Goal: Check status: Check status

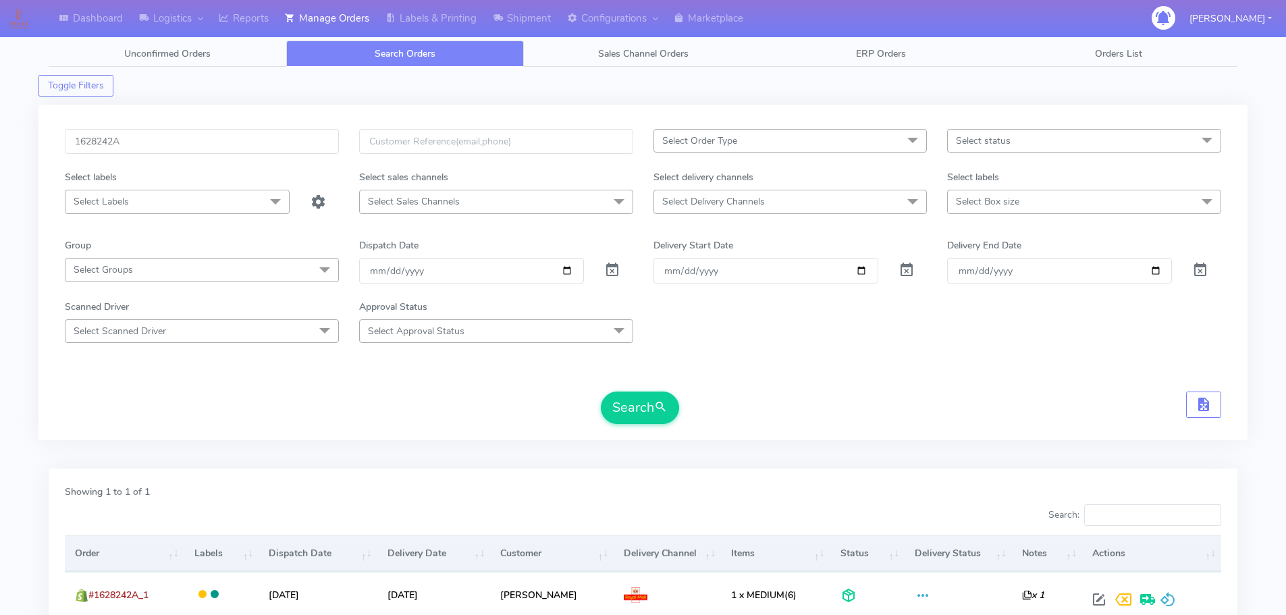
click at [272, 142] on input "1628242A" at bounding box center [202, 141] width 274 height 25
type input "1628390"
click at [601, 392] on button "Search" at bounding box center [640, 408] width 78 height 32
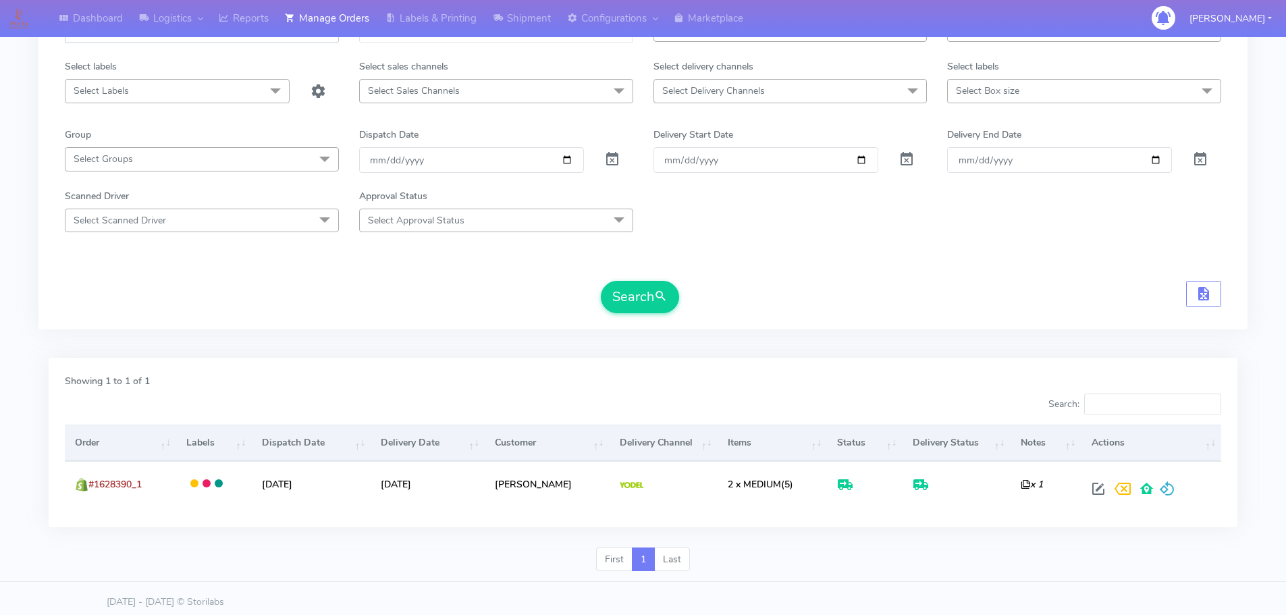
scroll to position [118, 0]
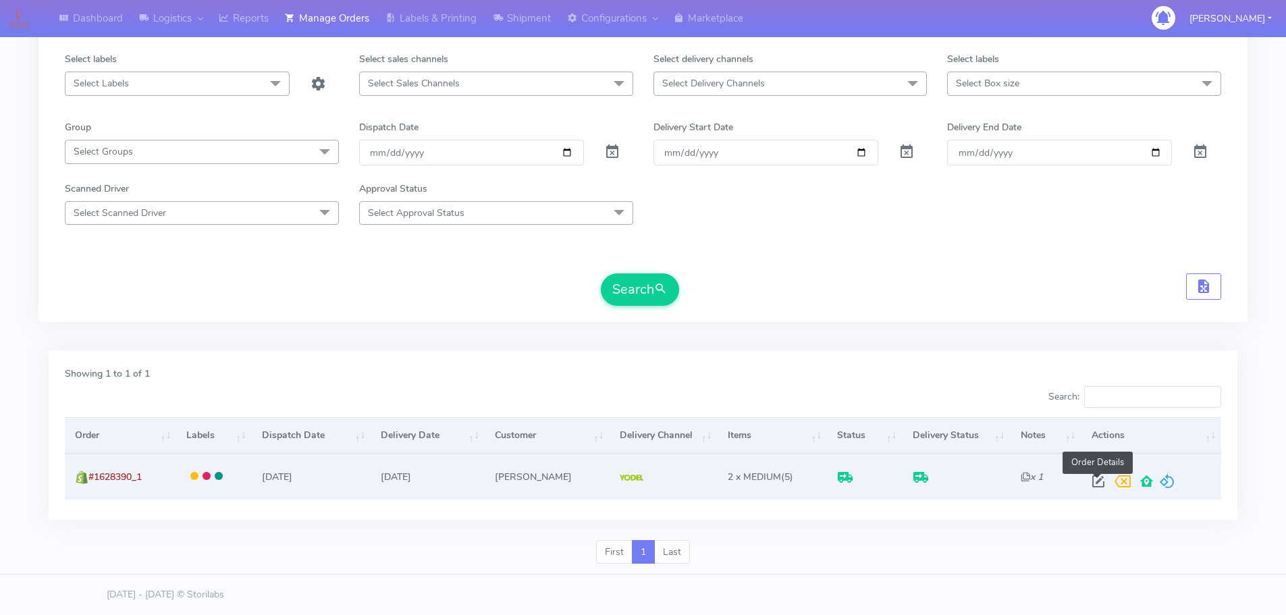
click at [1091, 478] on span at bounding box center [1098, 484] width 24 height 13
select select "5"
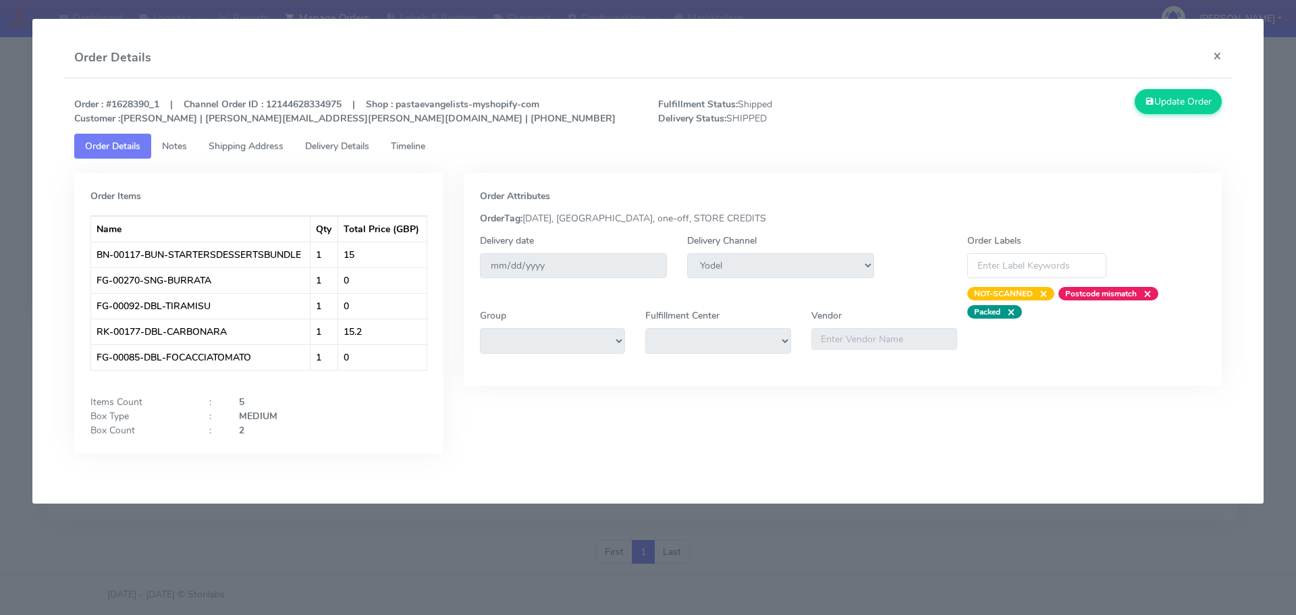
click at [352, 139] on link "Delivery Details" at bounding box center [337, 146] width 86 height 25
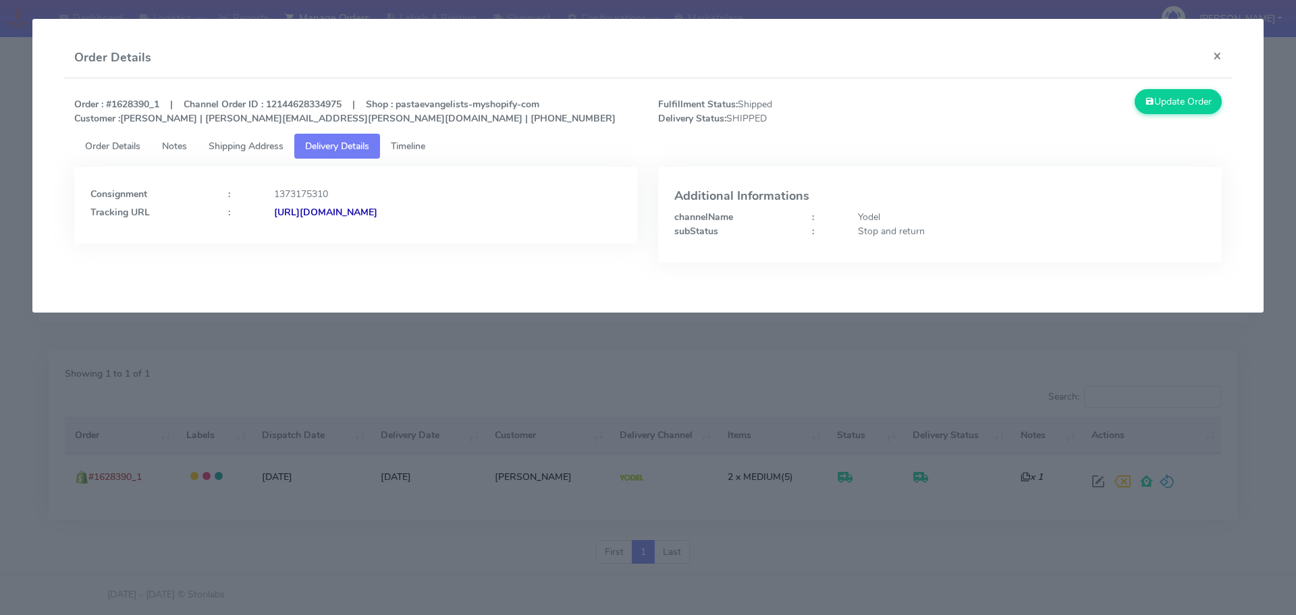
drag, startPoint x: 563, startPoint y: 227, endPoint x: 420, endPoint y: 234, distance: 143.3
click at [420, 234] on div "Consignment : 1373175310 Tracking URL : [URL][DOMAIN_NAME]" at bounding box center [356, 205] width 564 height 77
copy strong "JJD0002249960904341"
click at [249, 298] on app-order-update "Order Details × Order : #1628390_1 | Channel Order ID : 12144628334975 | Shop :…" at bounding box center [647, 166] width 1231 height 294
click at [408, 363] on modal-container "Order Details × Order : #1628390_1 | Channel Order ID : 12144628334975 | Shop :…" at bounding box center [648, 307] width 1296 height 615
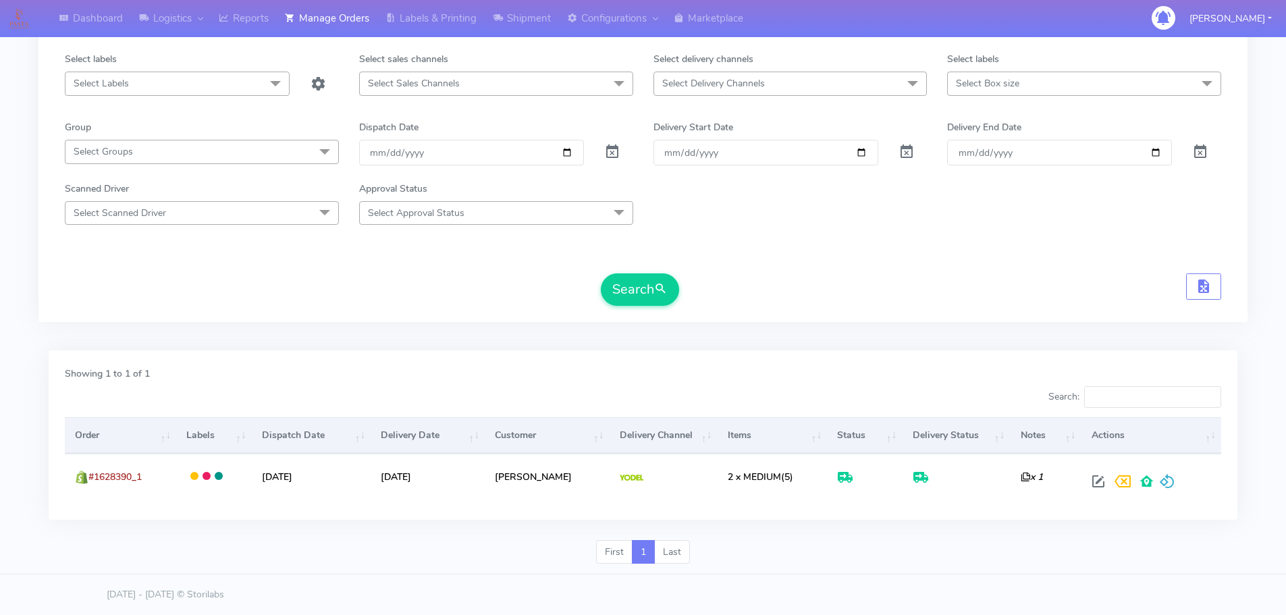
scroll to position [0, 0]
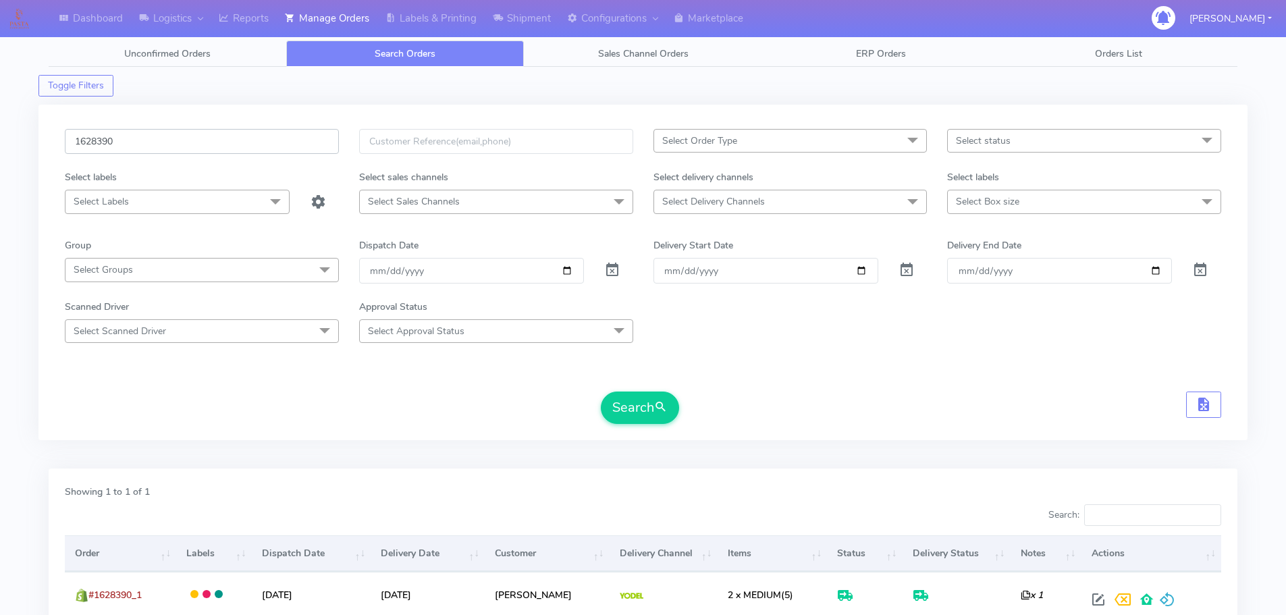
click at [290, 142] on input "1628390" at bounding box center [202, 141] width 274 height 25
paste input "901"
click at [601, 392] on button "Search" at bounding box center [640, 408] width 78 height 32
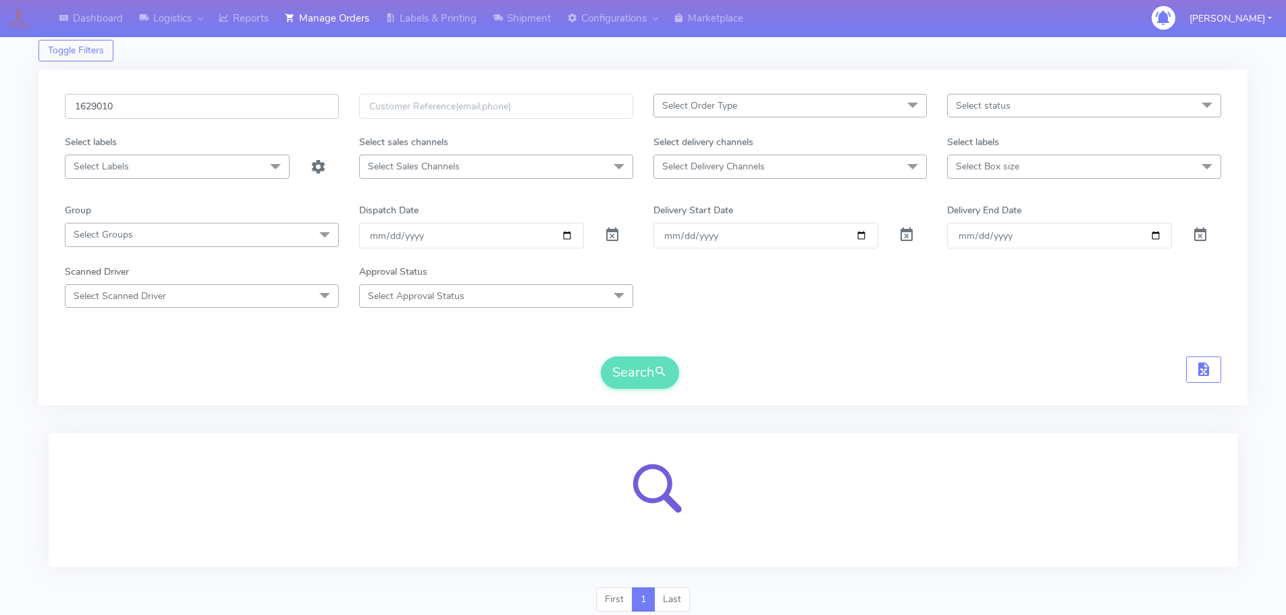
scroll to position [83, 0]
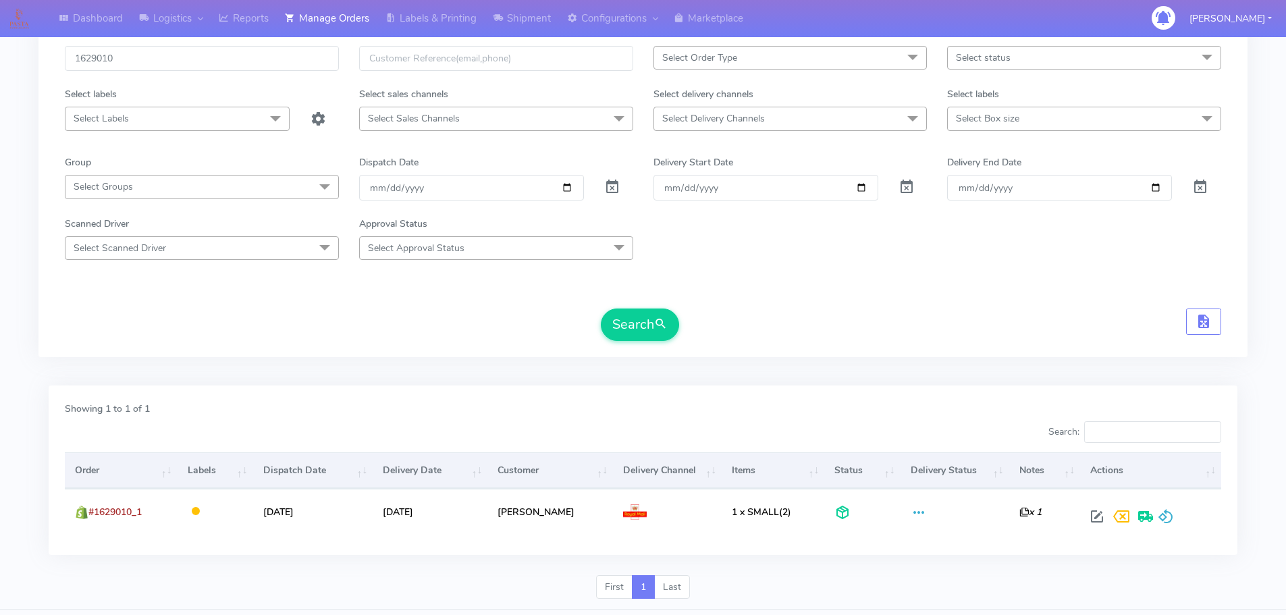
click at [101, 364] on div "1629010 Select Order Type Select All MEALS ATAVI One Off Pasta Club Gift Kit Ev…" at bounding box center [642, 196] width 1209 height 364
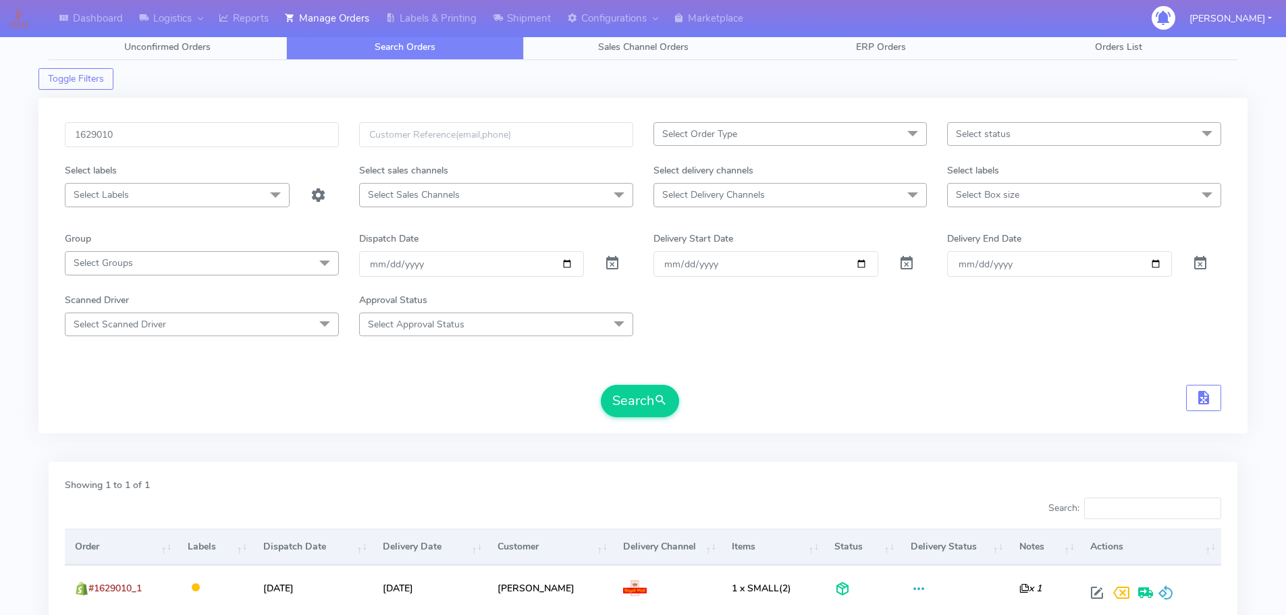
scroll to position [0, 0]
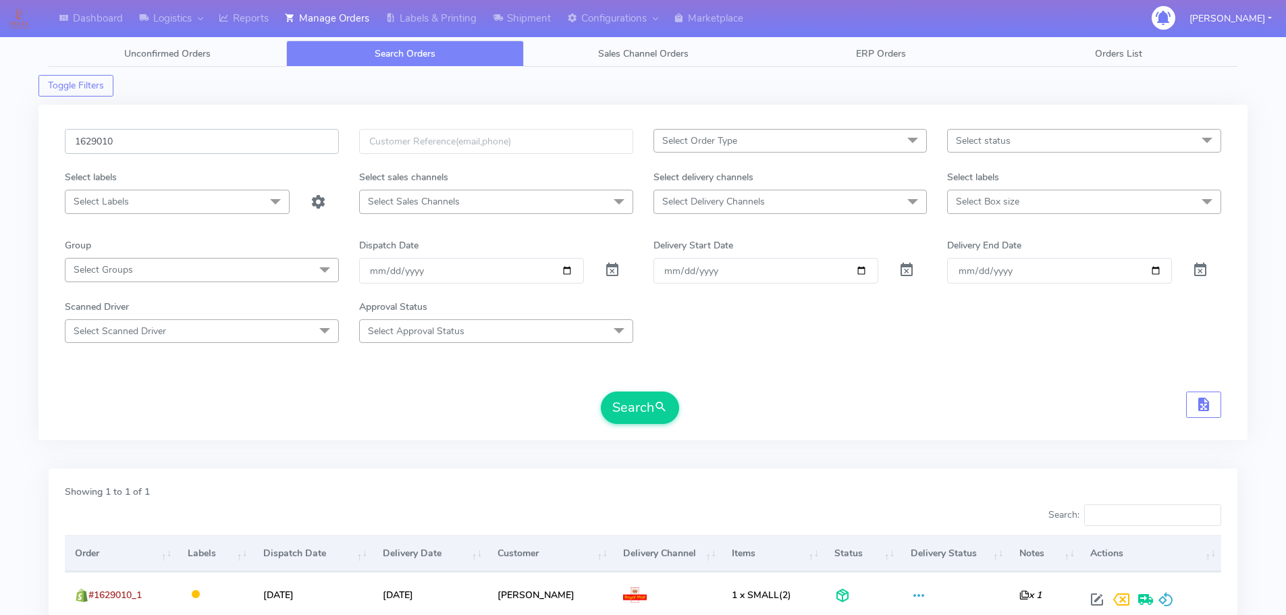
click at [268, 135] on input "1629010" at bounding box center [202, 141] width 274 height 25
click at [238, 141] on input "1629010" at bounding box center [202, 141] width 274 height 25
paste input "2"
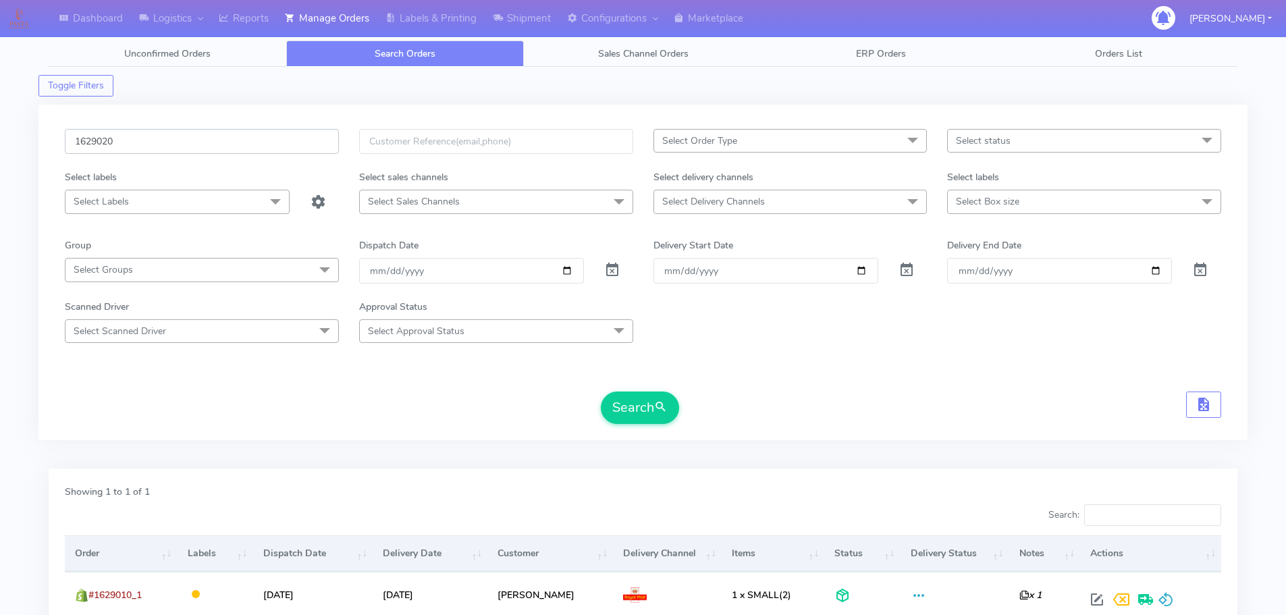
type input "1629020"
click at [601, 392] on button "Search" at bounding box center [640, 408] width 78 height 32
